Goal: Information Seeking & Learning: Learn about a topic

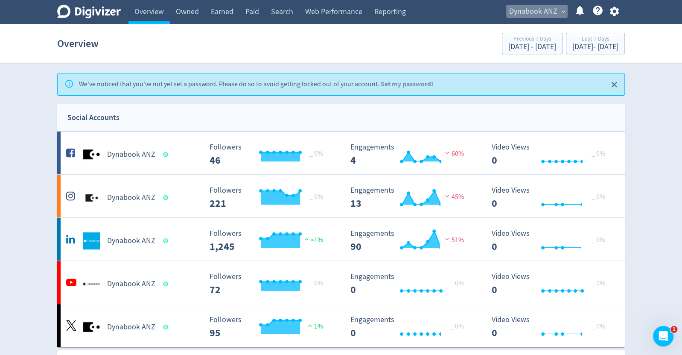
click at [528, 8] on span "Dynabook ANZ" at bounding box center [533, 12] width 48 height 14
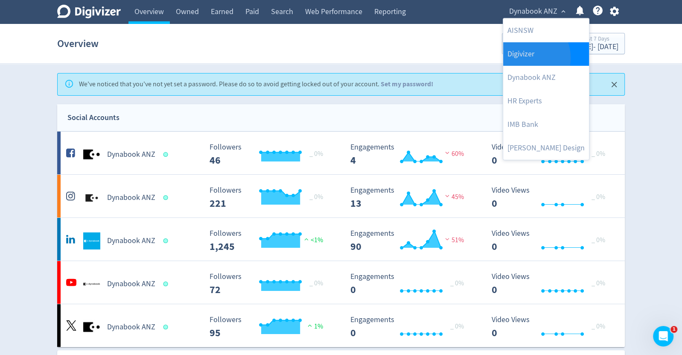
click at [523, 57] on link "Digivizer" at bounding box center [546, 53] width 86 height 23
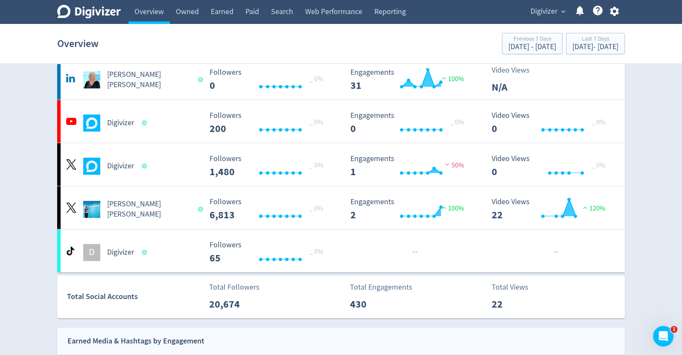
scroll to position [201, 0]
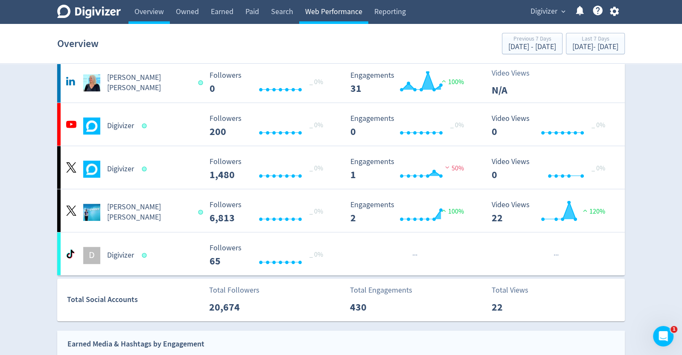
click at [335, 8] on link "Web Performance" at bounding box center [333, 12] width 69 height 24
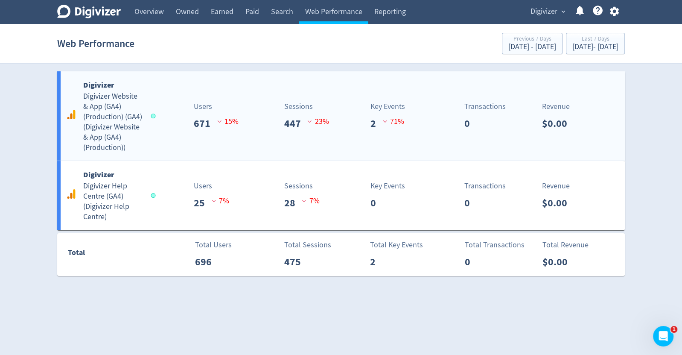
click at [96, 119] on h5 "Digivizer Website & App (GA4) (Production) (GA4) ( Digivizer Website & App (GA4…" at bounding box center [113, 121] width 60 height 61
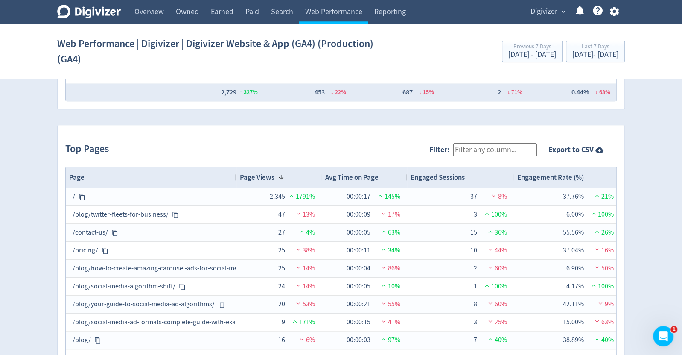
scroll to position [902, 0]
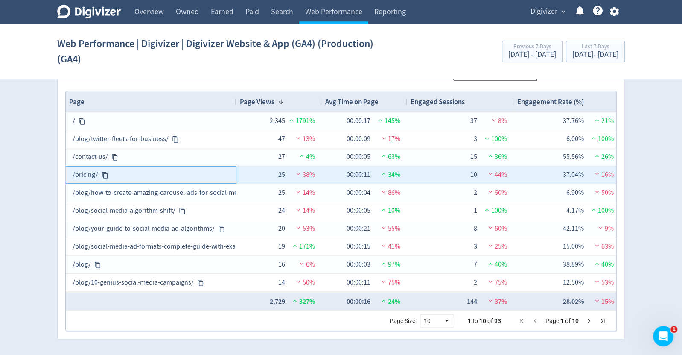
click at [102, 172] on icon at bounding box center [105, 175] width 7 height 7
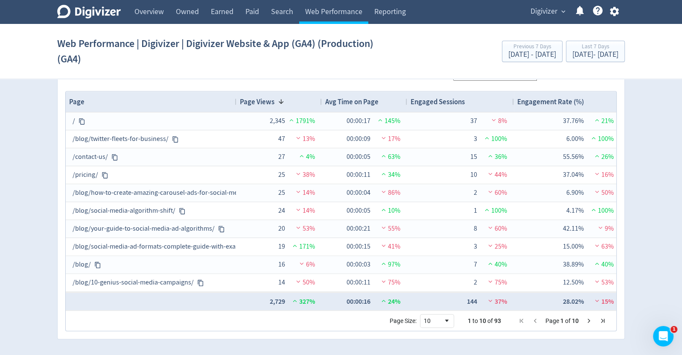
click at [545, 10] on span "Digivizer" at bounding box center [543, 12] width 27 height 14
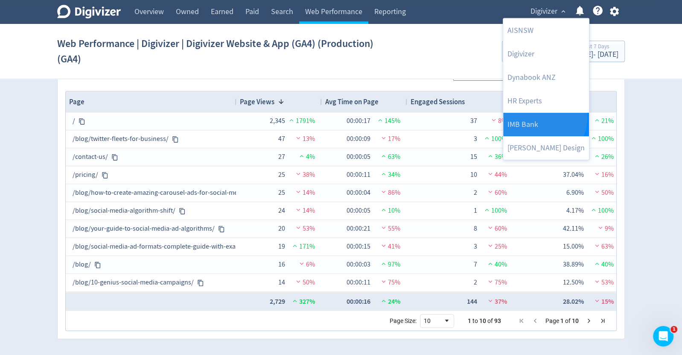
click at [542, 117] on link "IMB Bank" at bounding box center [546, 124] width 86 height 23
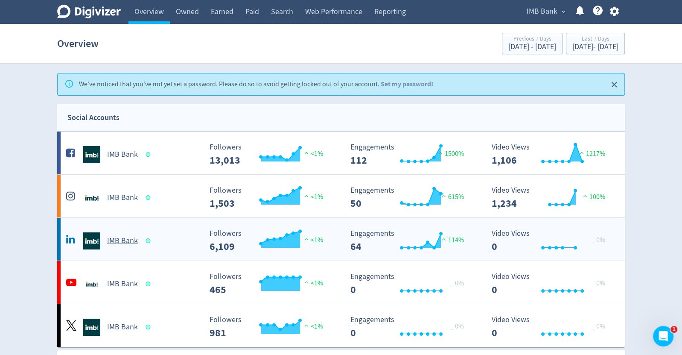
click at [99, 238] on img at bounding box center [91, 240] width 17 height 17
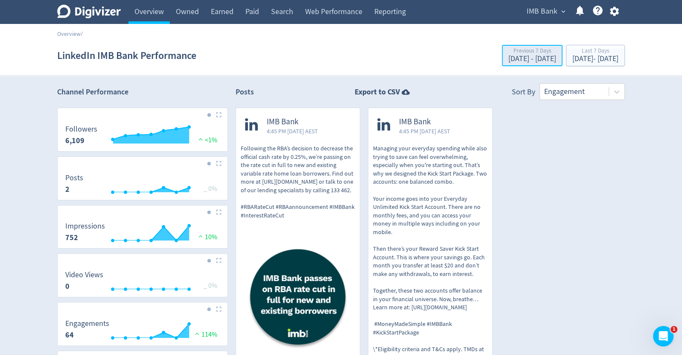
click at [508, 59] on div "[DATE] - [DATE]" at bounding box center [532, 59] width 48 height 8
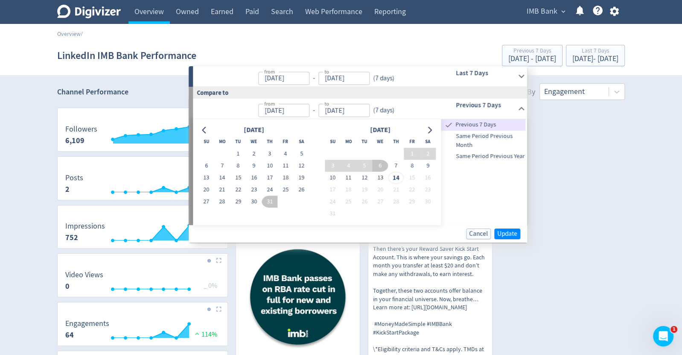
click at [521, 70] on div "from [DATE] from - to [DATE] to ( 7 days ) Last 7 Days" at bounding box center [360, 76] width 334 height 20
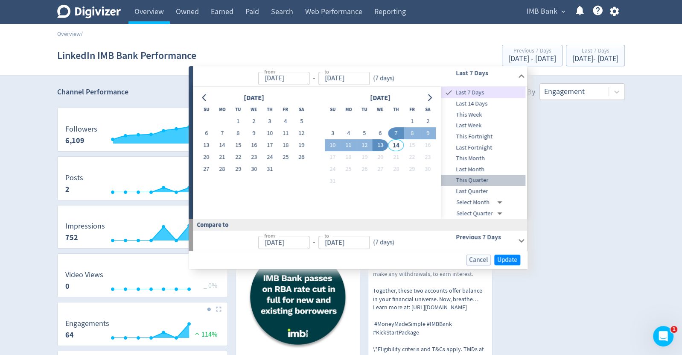
click at [486, 175] on span "This Quarter" at bounding box center [483, 179] width 84 height 9
type input "[DATE]"
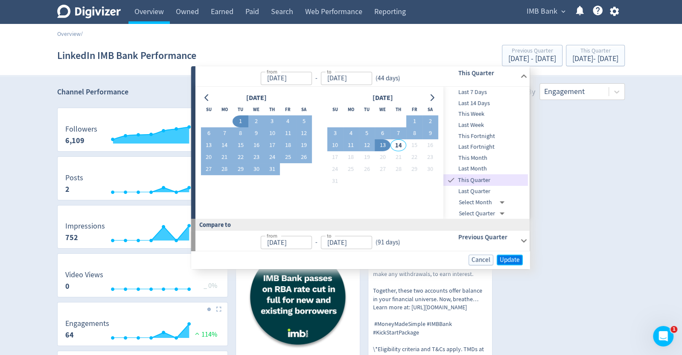
click at [508, 262] on span "Update" at bounding box center [510, 259] width 20 height 6
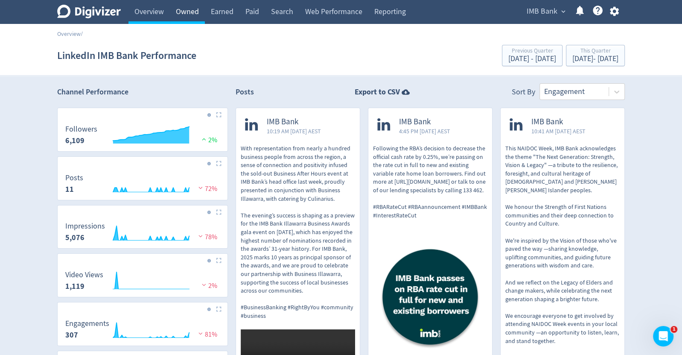
click at [190, 8] on link "Owned" at bounding box center [187, 12] width 35 height 24
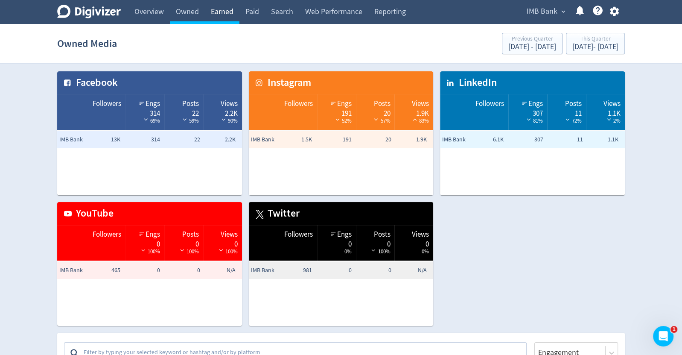
click at [226, 16] on link "Earned" at bounding box center [222, 12] width 35 height 24
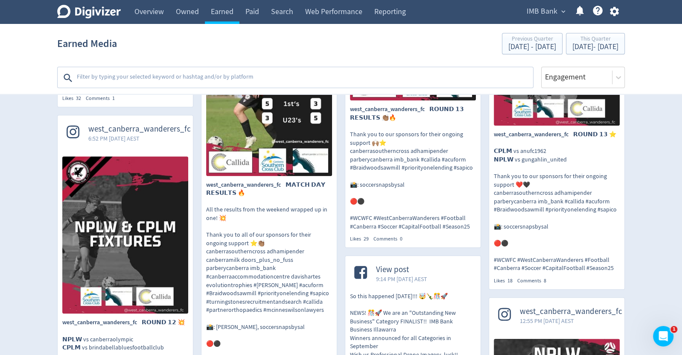
scroll to position [825, 0]
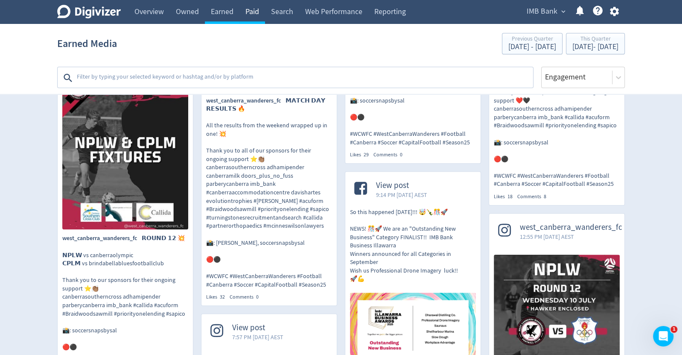
click at [249, 10] on link "Paid" at bounding box center [252, 12] width 26 height 24
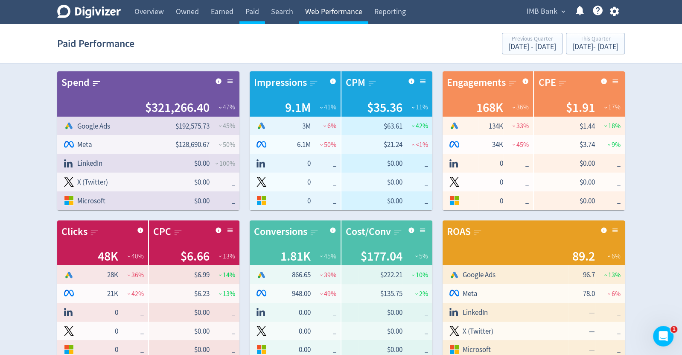
click at [335, 14] on link "Web Performance" at bounding box center [333, 12] width 69 height 24
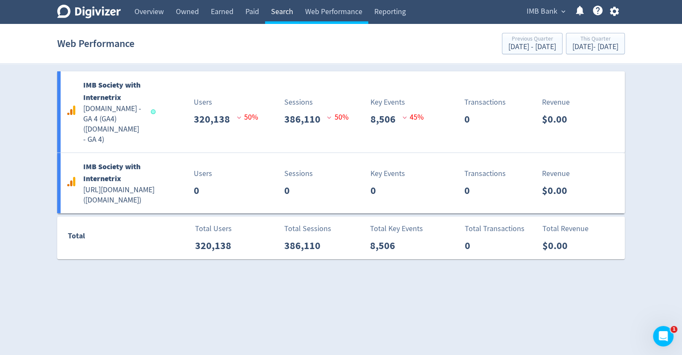
click at [282, 14] on link "Search" at bounding box center [282, 12] width 34 height 24
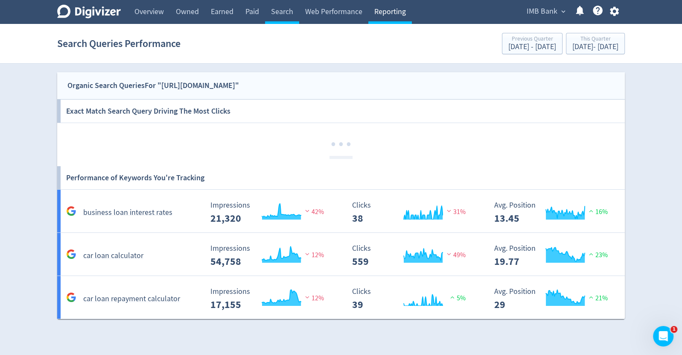
click at [386, 16] on link "Reporting" at bounding box center [390, 12] width 44 height 24
